Goal: Information Seeking & Learning: Learn about a topic

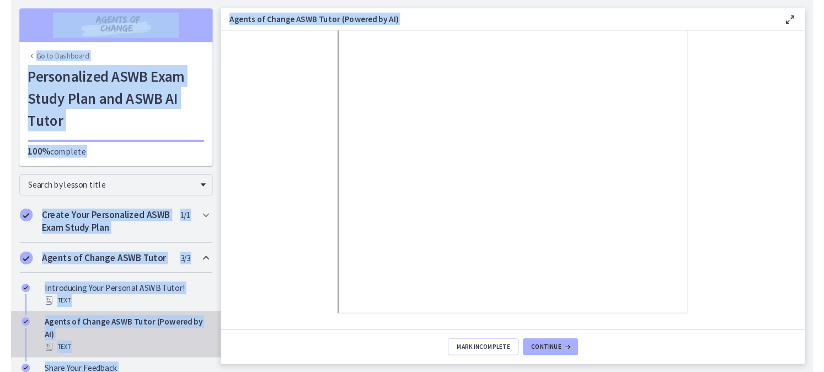
scroll to position [164, 0]
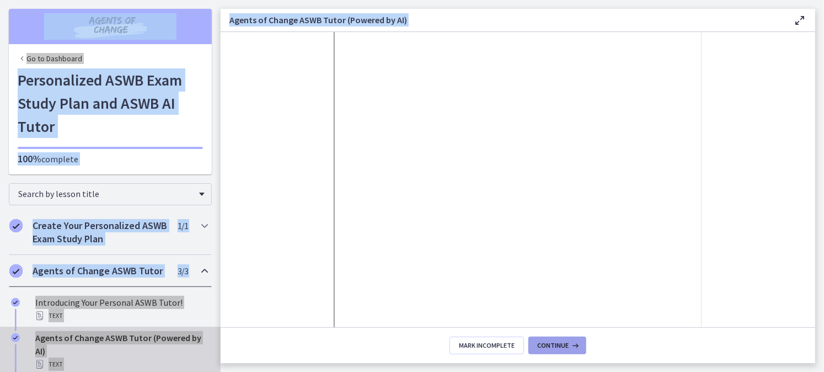
click at [556, 345] on span "Continue" at bounding box center [552, 345] width 31 height 9
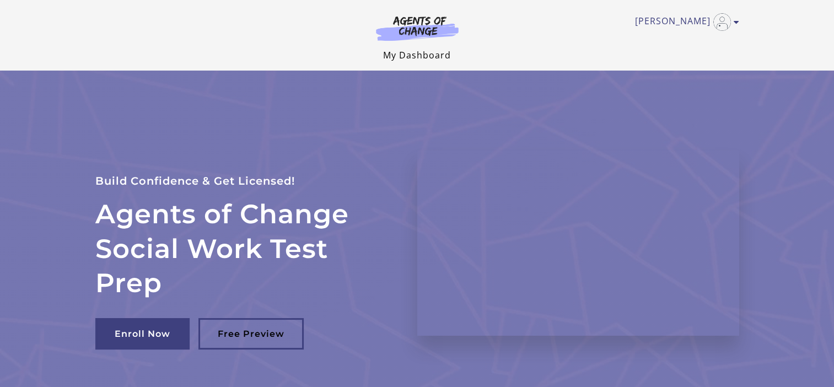
click at [445, 53] on link "My Dashboard" at bounding box center [417, 55] width 68 height 12
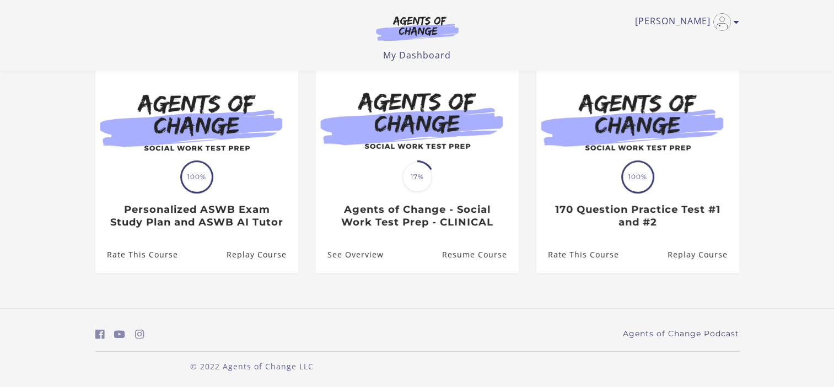
scroll to position [104, 0]
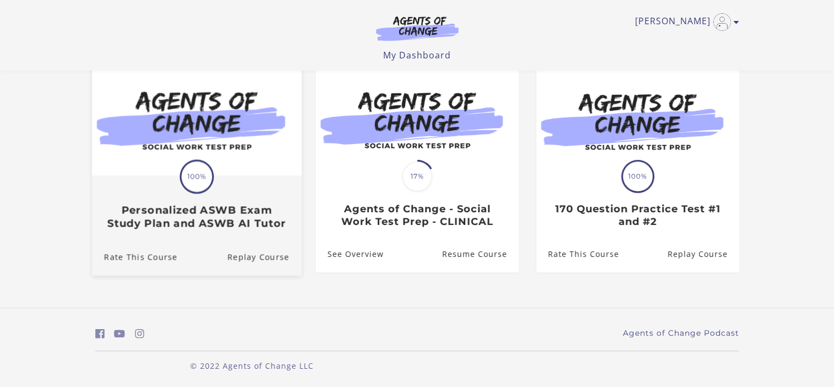
click at [271, 193] on div "Translation missing: en.liquid.partials.dashboard_course_card.progress_descript…" at bounding box center [197, 203] width 210 height 53
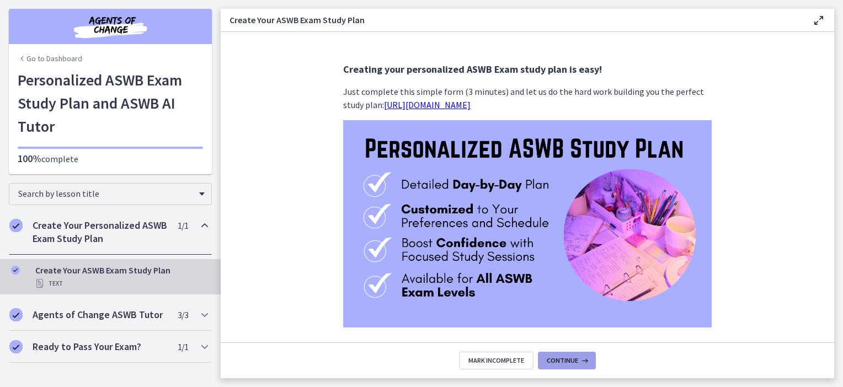
click at [583, 356] on icon at bounding box center [583, 360] width 11 height 9
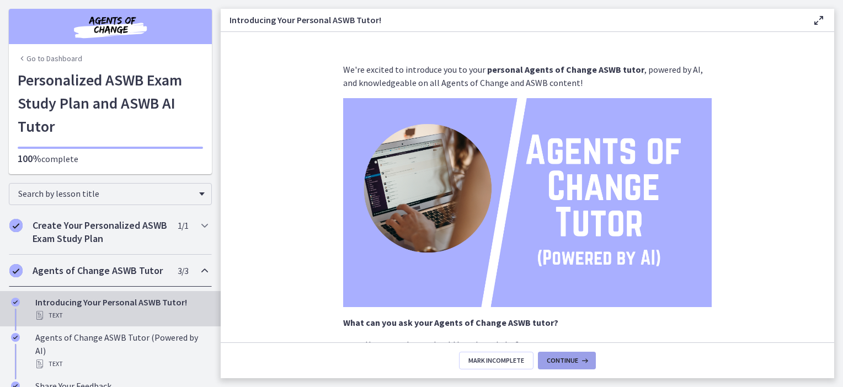
click at [570, 354] on button "Continue" at bounding box center [567, 361] width 58 height 18
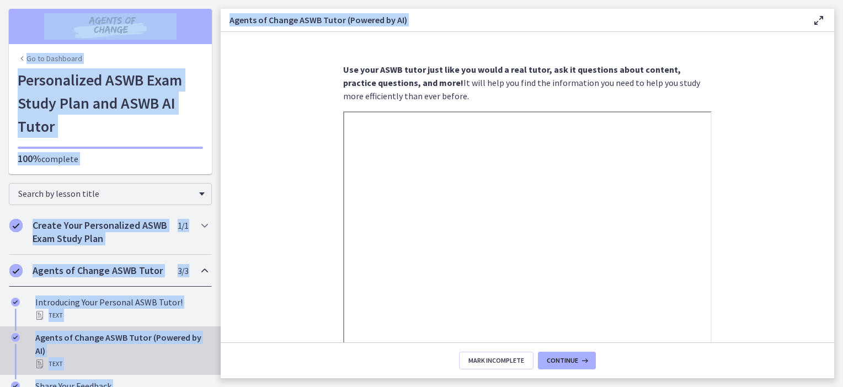
drag, startPoint x: 835, startPoint y: 71, endPoint x: 844, endPoint y: 116, distance: 46.2
click at [842, 116] on html "Skip to main content Go to Dashboard Go to Dashboard Go to Dashboard Personaliz…" at bounding box center [421, 193] width 843 height 387
click at [563, 354] on button "Continue" at bounding box center [567, 361] width 58 height 18
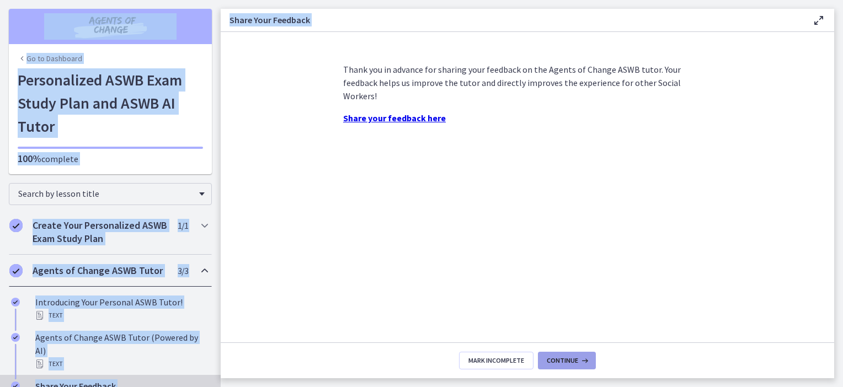
click at [564, 366] on button "Continue" at bounding box center [567, 361] width 58 height 18
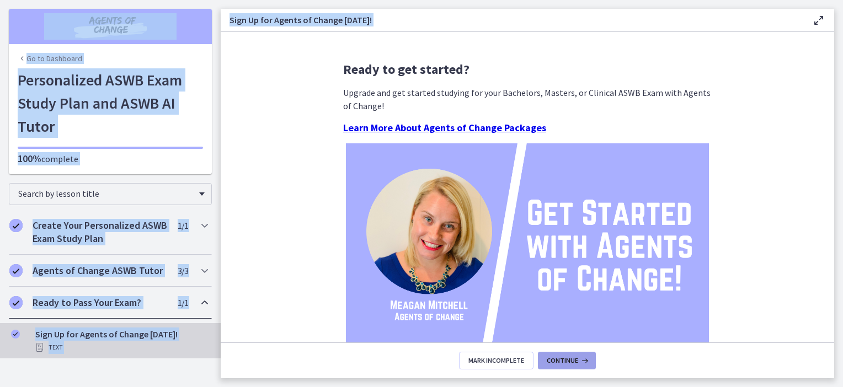
click at [558, 360] on span "Continue" at bounding box center [562, 360] width 31 height 9
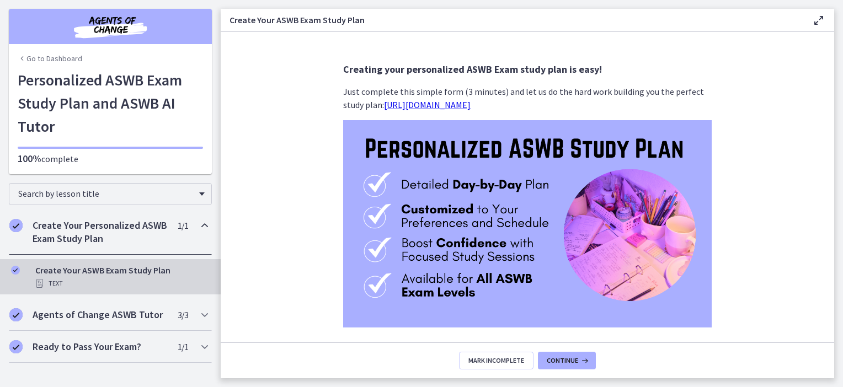
click at [559, 347] on footer "Mark Incomplete Continue" at bounding box center [527, 360] width 613 height 36
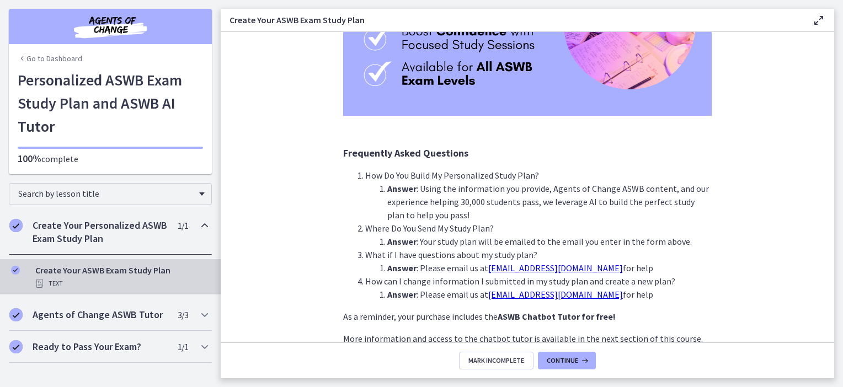
scroll to position [268, 0]
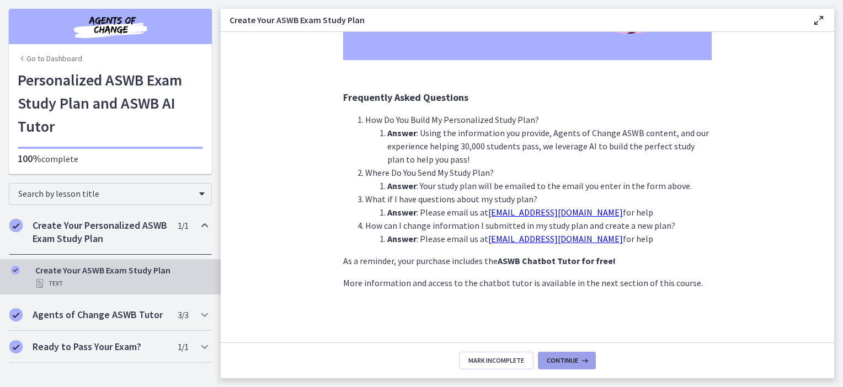
click at [580, 356] on icon at bounding box center [583, 360] width 11 height 9
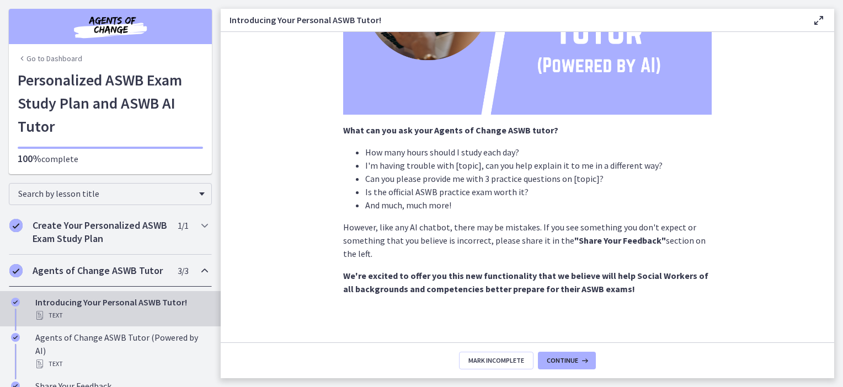
scroll to position [199, 0]
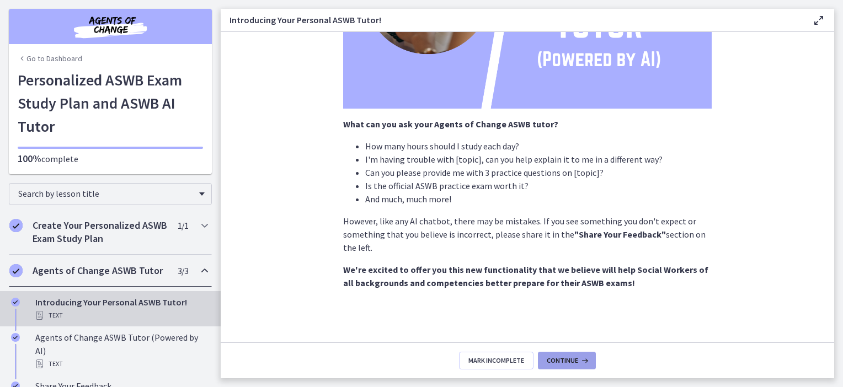
click at [563, 356] on span "Continue" at bounding box center [562, 360] width 31 height 9
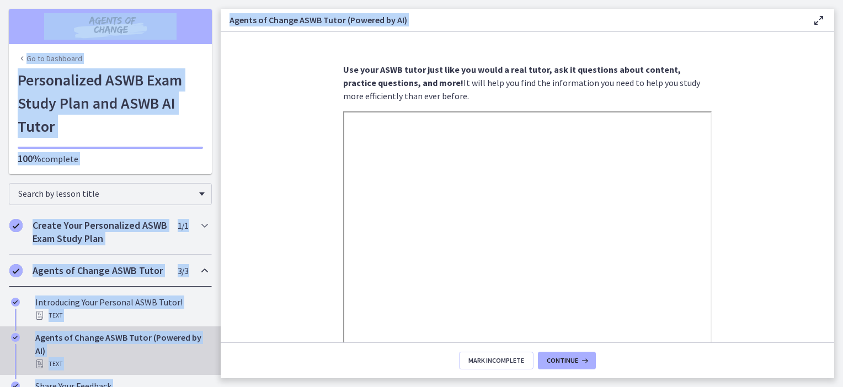
drag, startPoint x: 842, startPoint y: 163, endPoint x: 844, endPoint y: 243, distance: 80.0
click at [842, 243] on html "Skip to main content Go to Dashboard Go to Dashboard Go to Dashboard Personaliz…" at bounding box center [421, 193] width 843 height 387
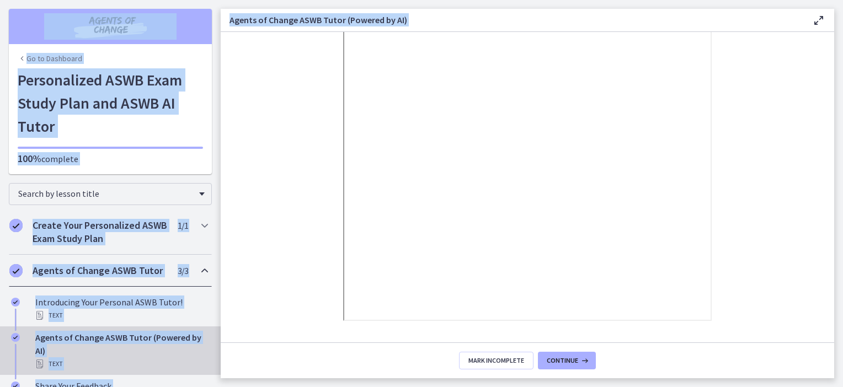
scroll to position [184, 0]
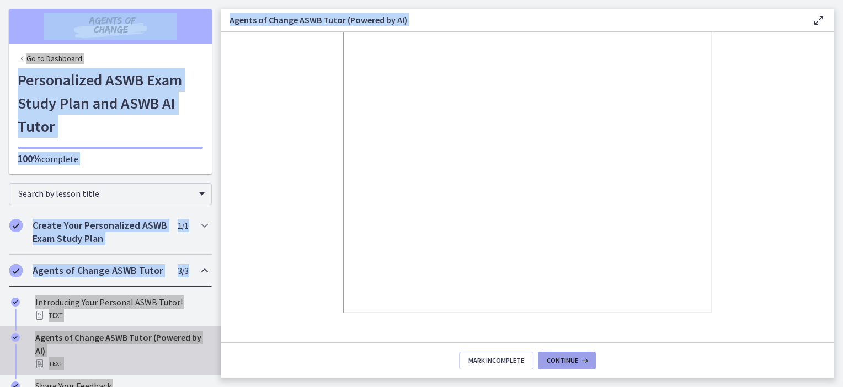
click at [572, 356] on span "Continue" at bounding box center [562, 360] width 31 height 9
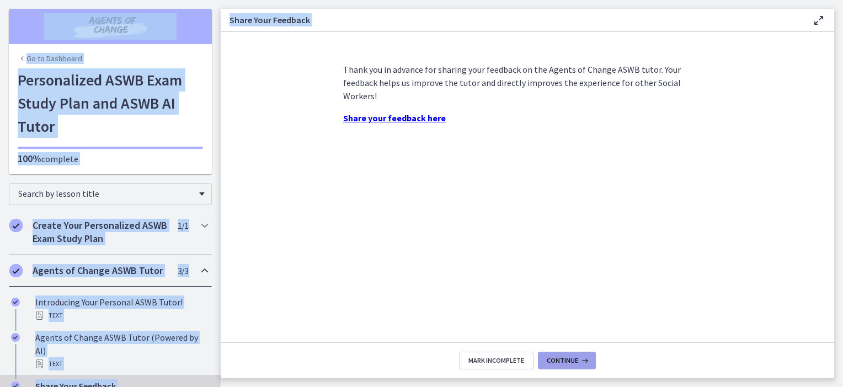
click at [550, 360] on span "Continue" at bounding box center [562, 360] width 31 height 9
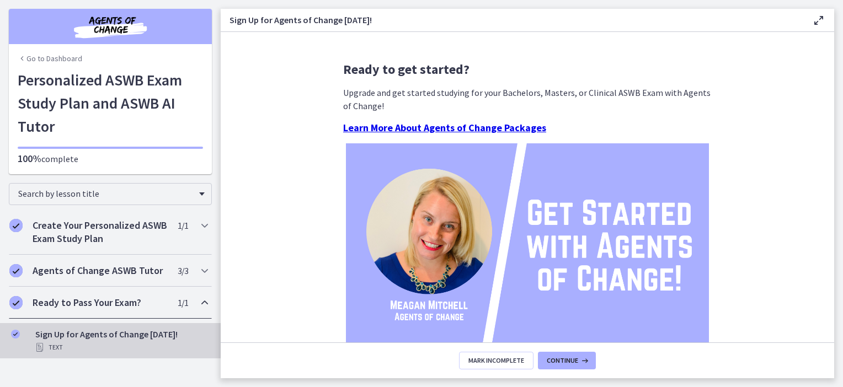
click at [576, 350] on footer "Mark Incomplete Continue" at bounding box center [527, 360] width 613 height 36
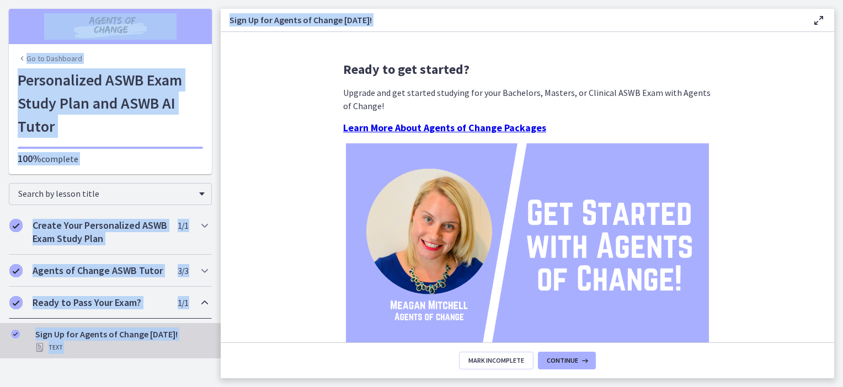
drag, startPoint x: 842, startPoint y: 155, endPoint x: 842, endPoint y: 249, distance: 94.3
click at [842, 249] on html "Skip to main content Go to Dashboard Go to Dashboard Go to Dashboard Personaliz…" at bounding box center [421, 193] width 843 height 387
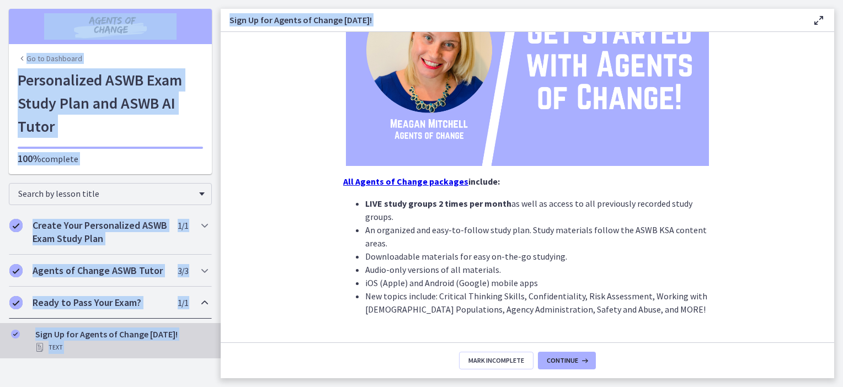
scroll to position [209, 0]
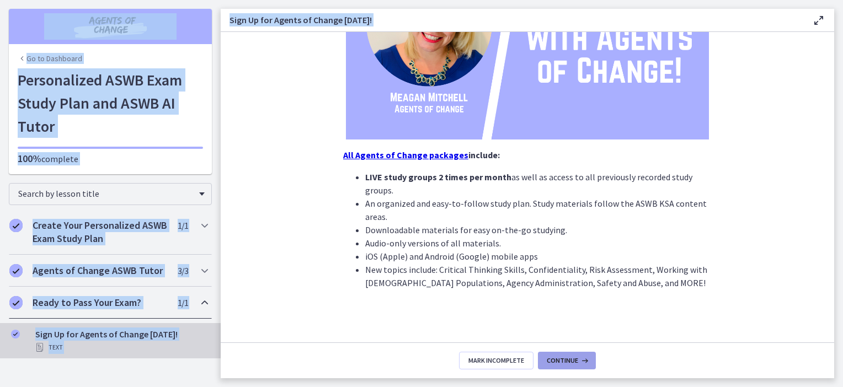
click at [561, 353] on button "Continue" at bounding box center [567, 361] width 58 height 18
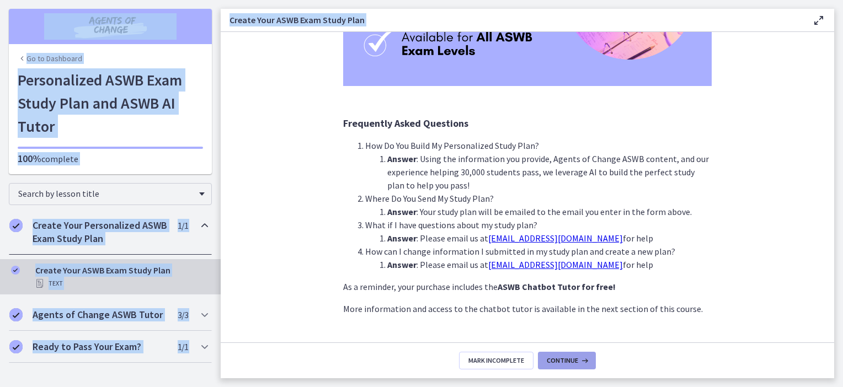
scroll to position [268, 0]
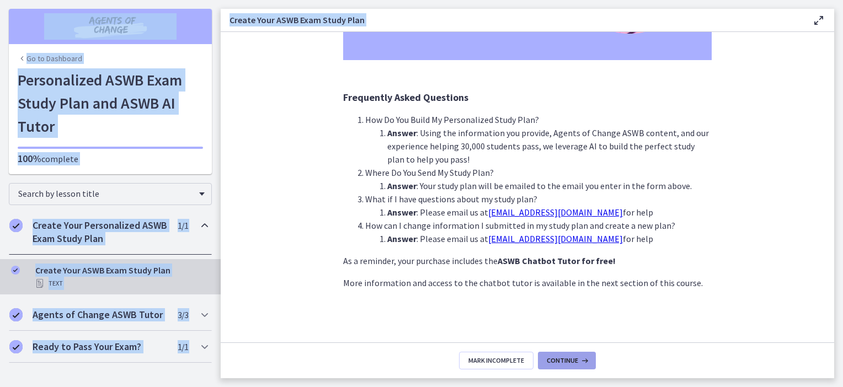
click at [574, 355] on button "Continue" at bounding box center [567, 361] width 58 height 18
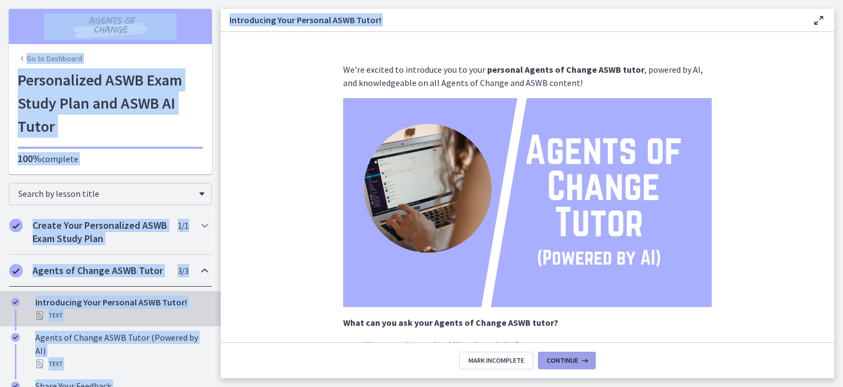
scroll to position [199, 0]
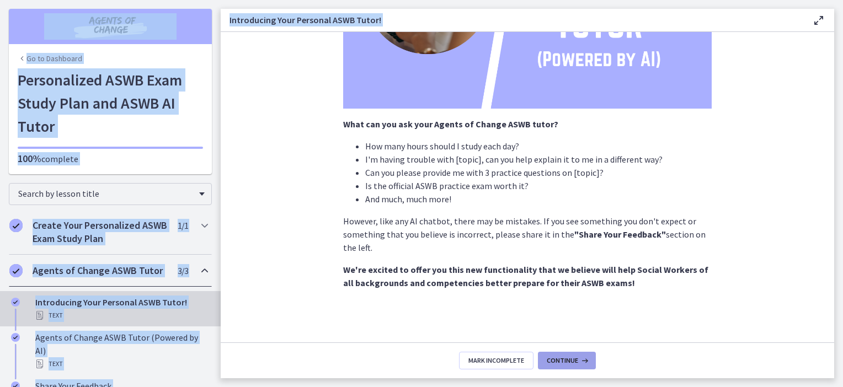
click at [585, 362] on icon at bounding box center [583, 360] width 11 height 9
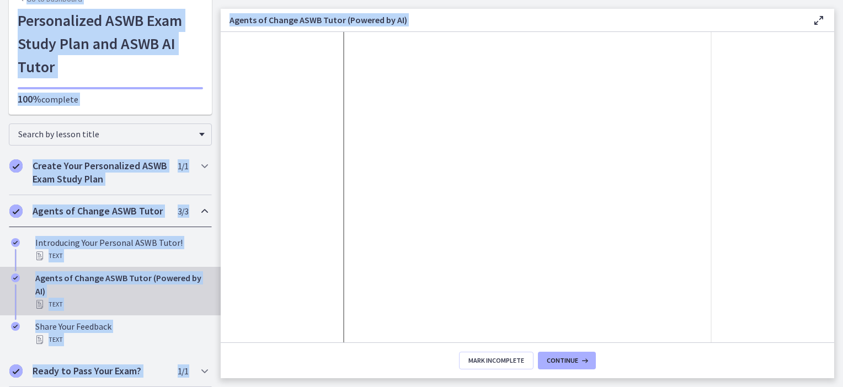
scroll to position [84, 0]
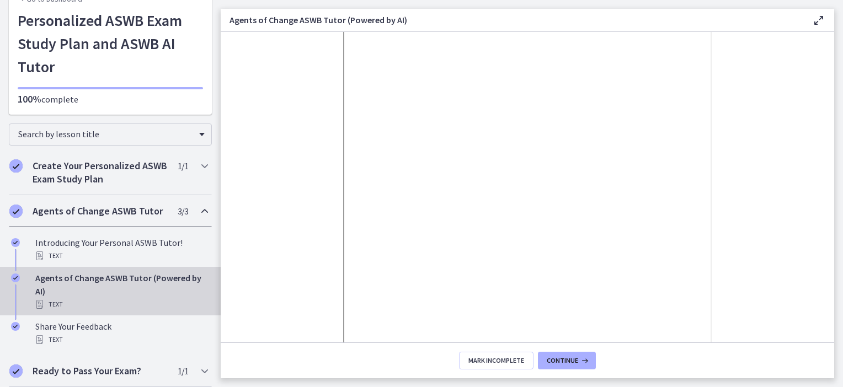
click at [823, 92] on section "Use your ASWB tutor just like you would a real tutor, a sk it questions about c…" at bounding box center [527, 187] width 613 height 310
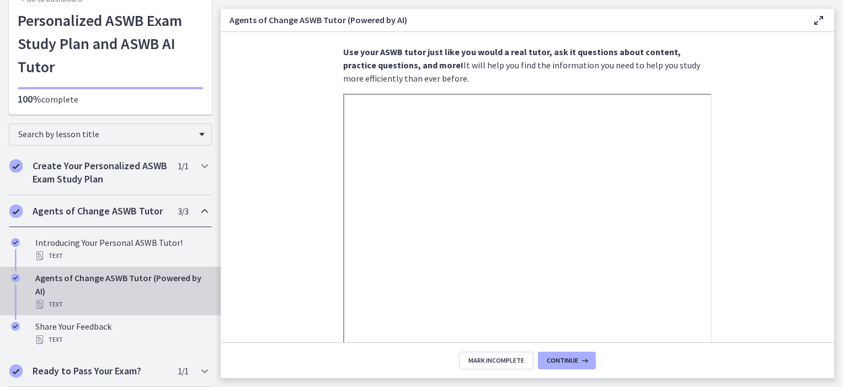
scroll to position [0, 0]
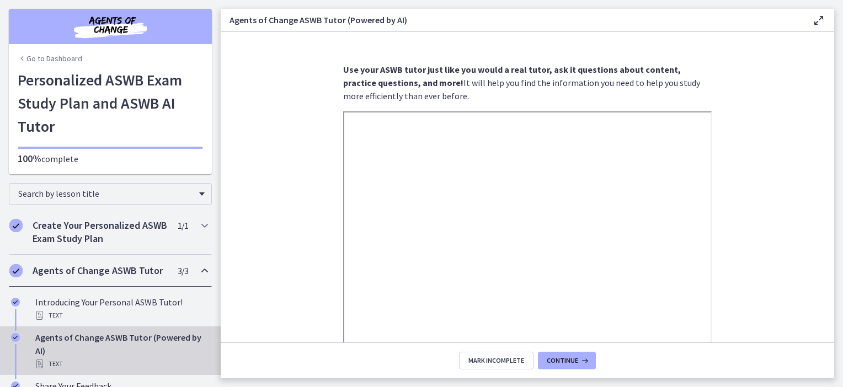
click at [106, 35] on img "Chapters" at bounding box center [110, 26] width 132 height 26
click at [51, 54] on link "Go to Dashboard" at bounding box center [50, 58] width 65 height 11
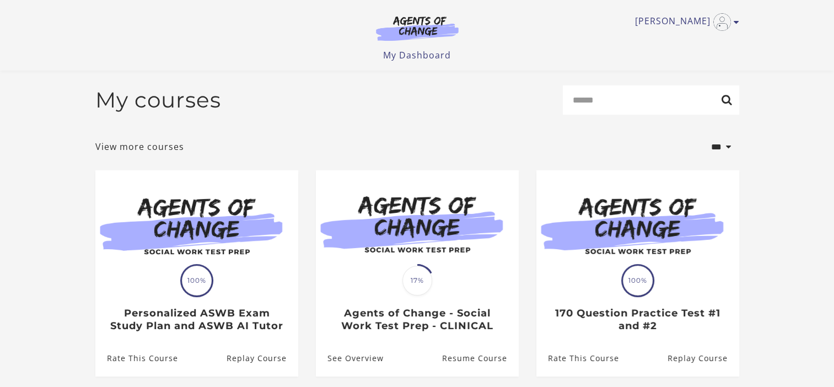
scroll to position [108, 0]
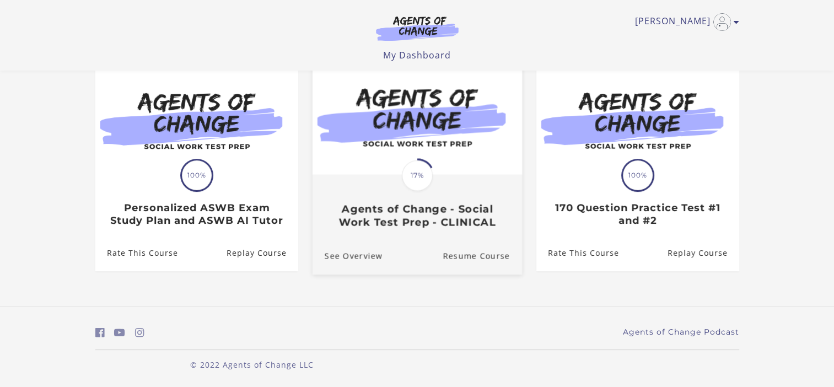
click at [442, 218] on h3 "Agents of Change - Social Work Test Prep - CLINICAL" at bounding box center [416, 215] width 185 height 25
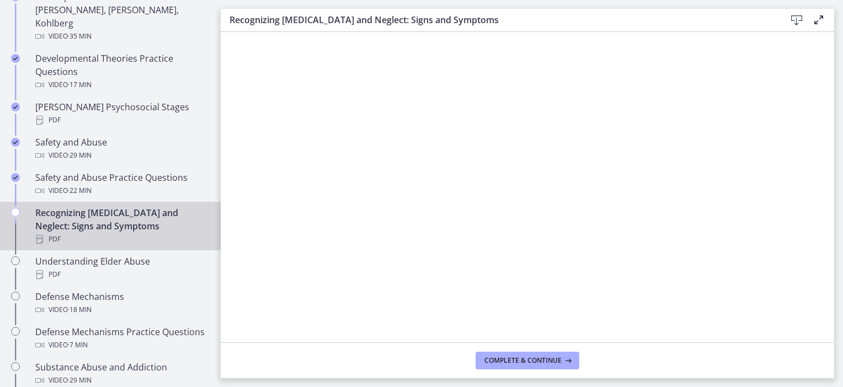
scroll to position [415, 0]
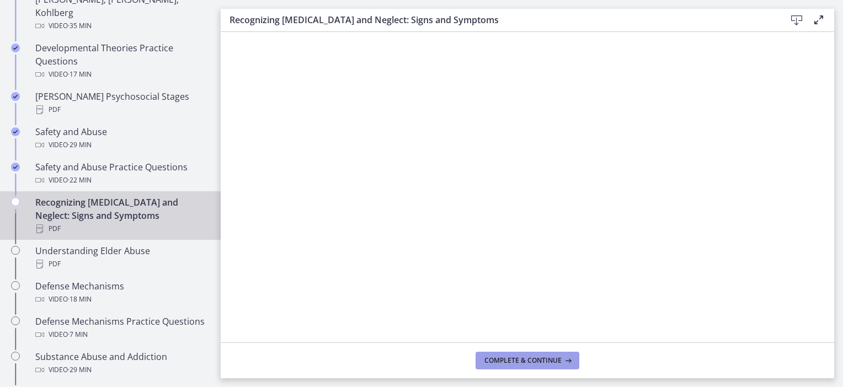
click at [505, 365] on button "Complete & continue" at bounding box center [527, 361] width 104 height 18
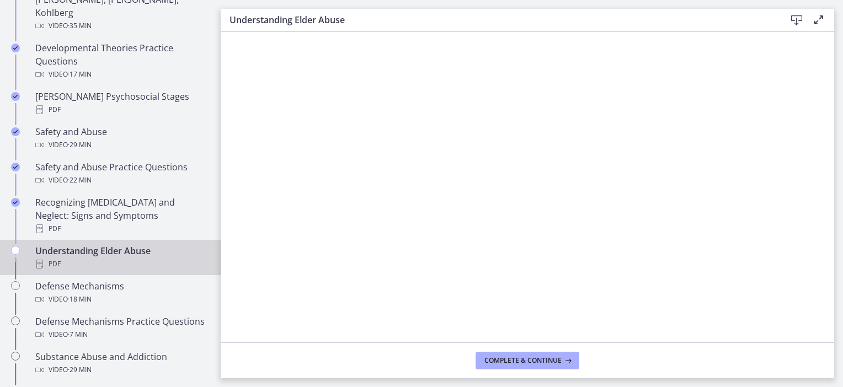
drag, startPoint x: 836, startPoint y: 90, endPoint x: 839, endPoint y: 98, distance: 8.2
click at [839, 98] on main "Understanding Elder Abuse Download Enable fullscreen Complete & continue" at bounding box center [532, 193] width 622 height 387
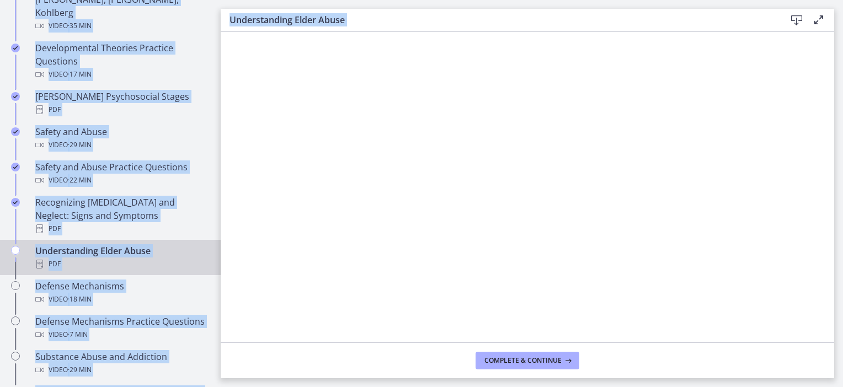
click at [842, 111] on html "Skip to main content Go to Dashboard Go to Dashboard Go to Dashboard Agents of …" at bounding box center [421, 193] width 843 height 387
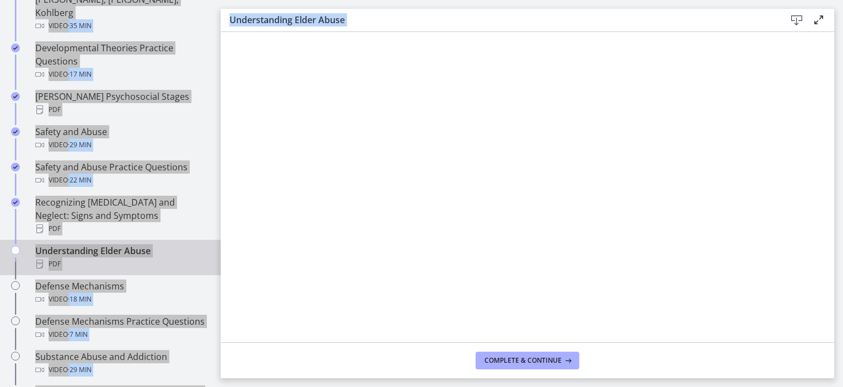
click at [140, 244] on div "Understanding Elder Abuse PDF" at bounding box center [121, 257] width 172 height 26
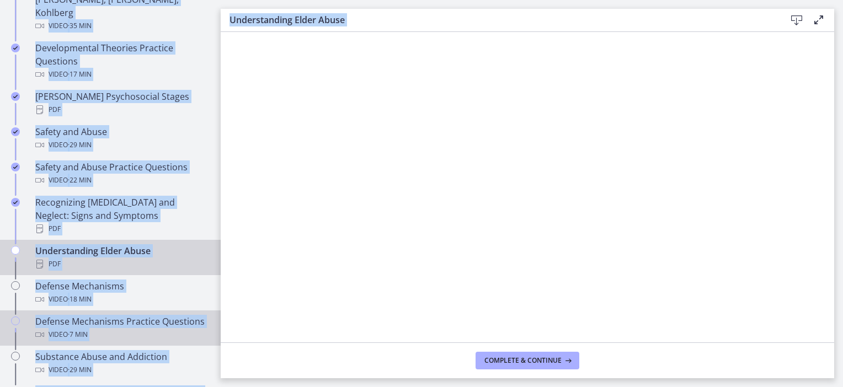
click at [155, 315] on div "Defense Mechanisms Practice Questions Video · 7 min" at bounding box center [121, 328] width 172 height 26
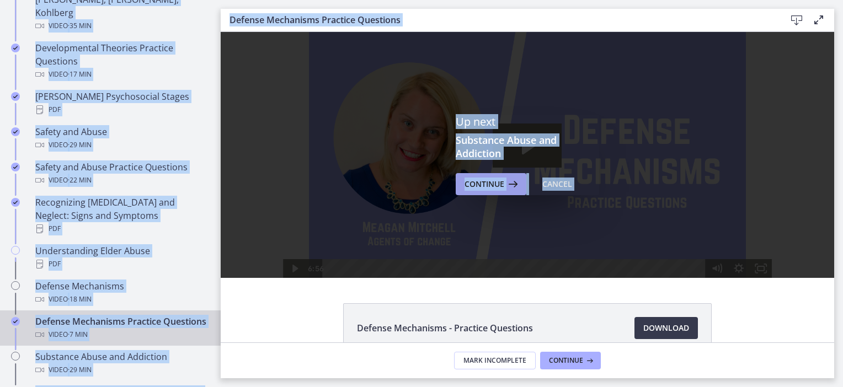
click at [504, 186] on icon at bounding box center [511, 184] width 15 height 13
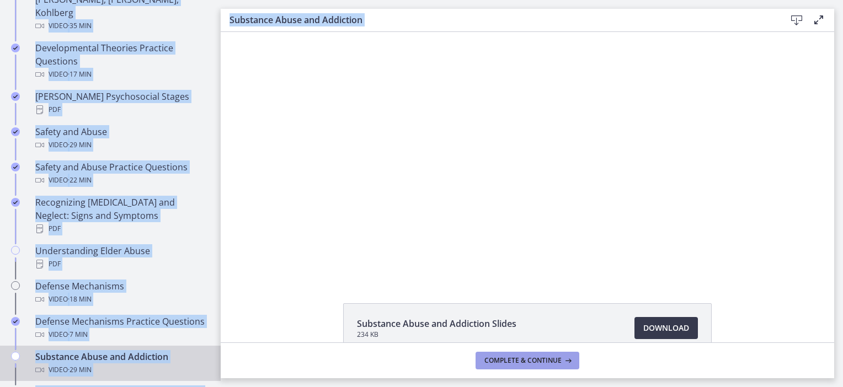
click at [520, 362] on span "Complete & continue" at bounding box center [522, 360] width 77 height 9
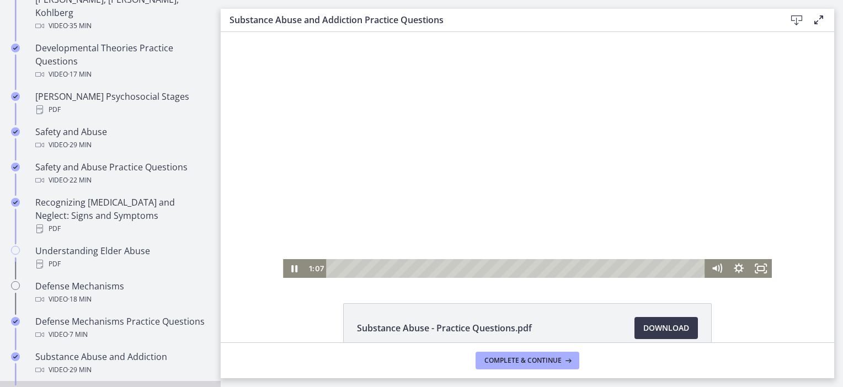
click at [481, 160] on div at bounding box center [527, 155] width 489 height 246
